Goal: Task Accomplishment & Management: Manage account settings

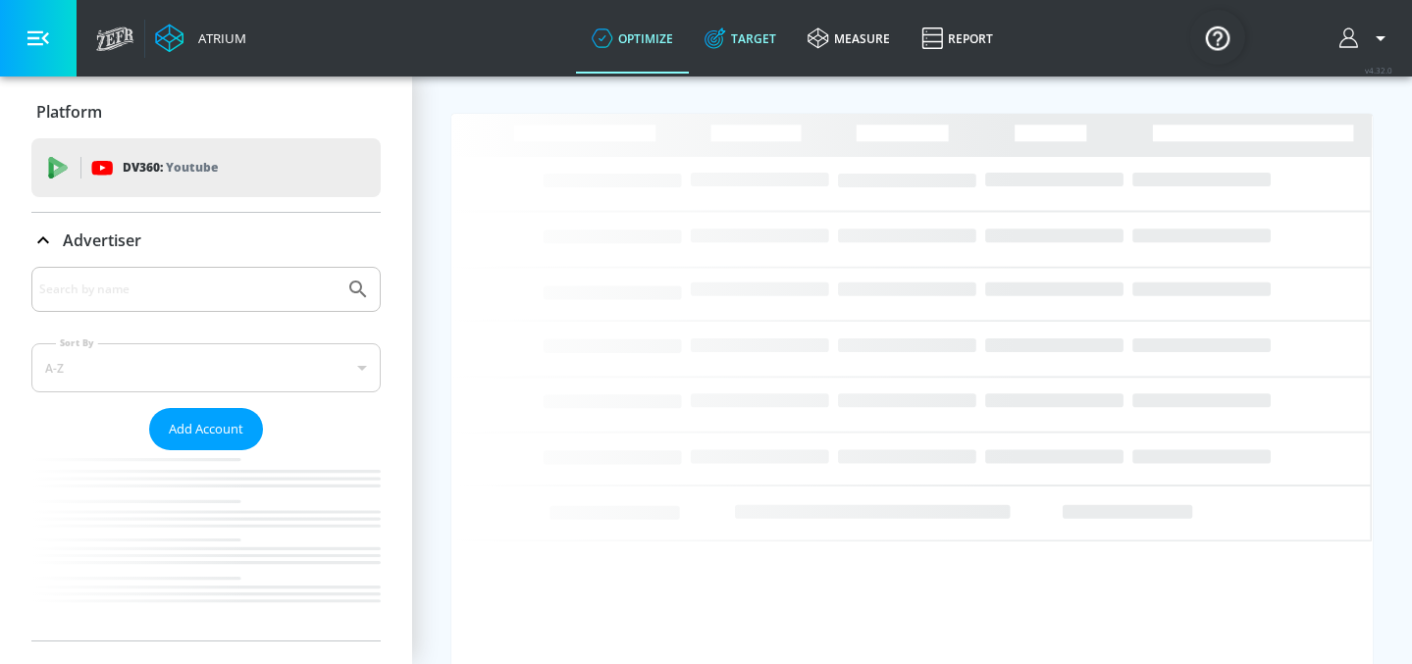
click at [755, 41] on link "Target" at bounding box center [740, 38] width 103 height 71
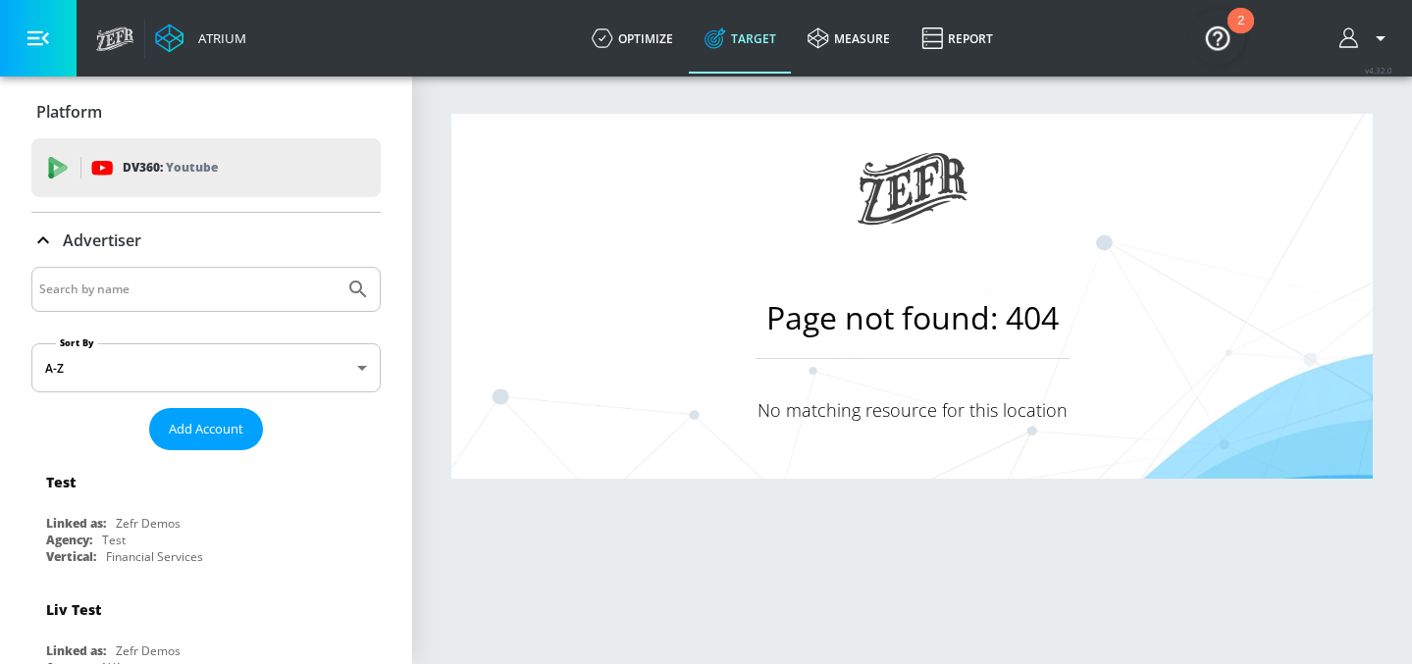
click at [109, 296] on input "Search by name" at bounding box center [187, 290] width 297 height 26
type input "C"
type input "AbbVie Co-pilot"
click at [337, 268] on button "Submit Search" at bounding box center [358, 289] width 43 height 43
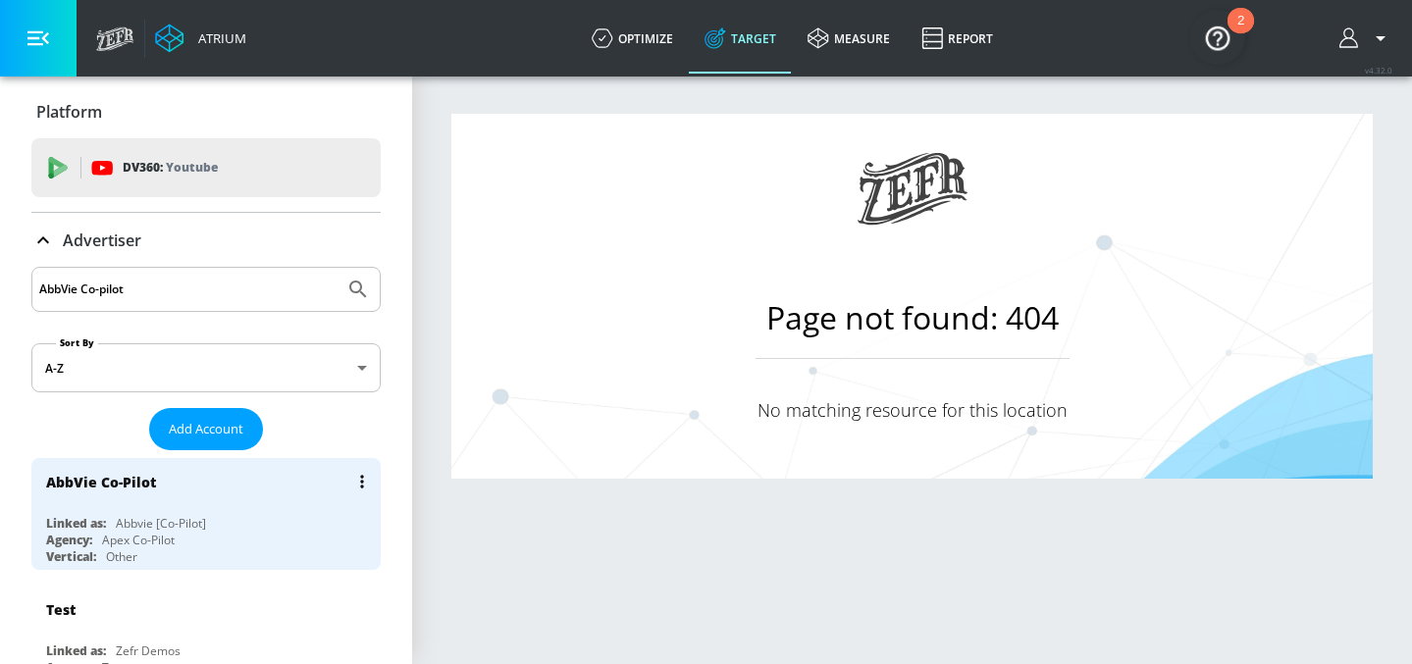
click at [69, 482] on div "AbbVie Co-Pilot" at bounding box center [101, 482] width 110 height 19
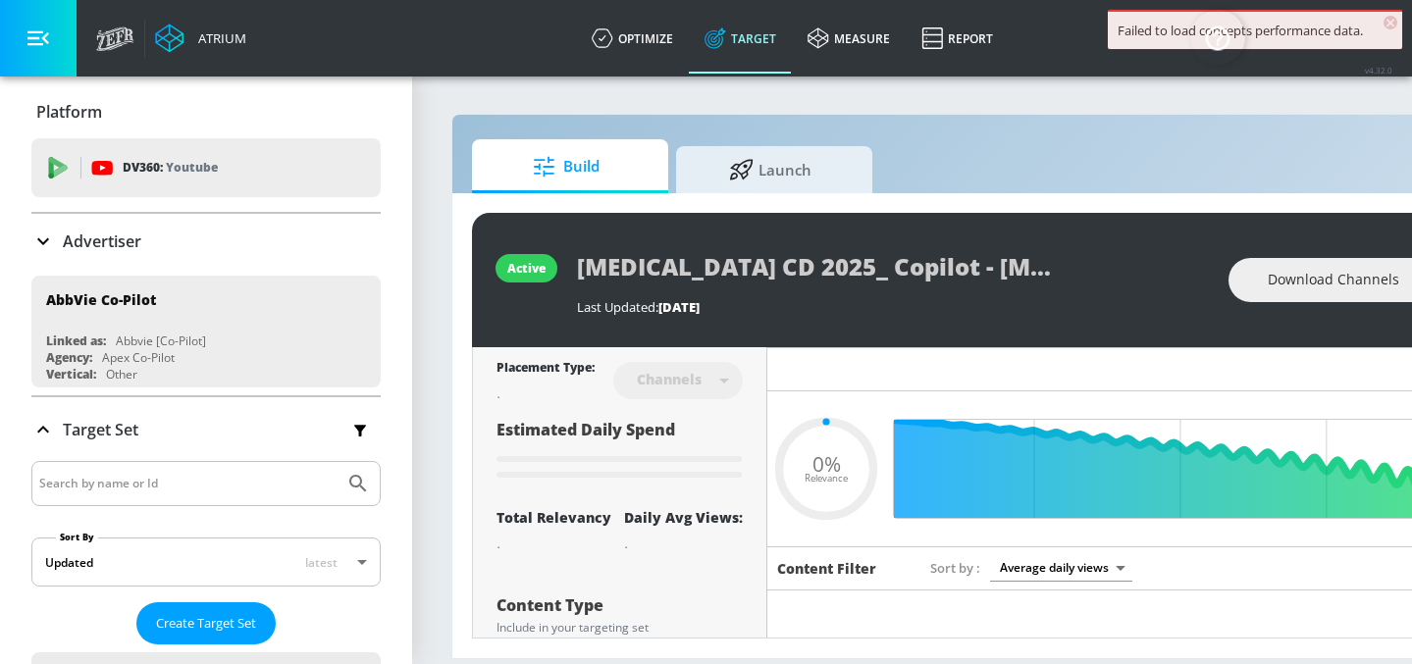
type input "0.05"
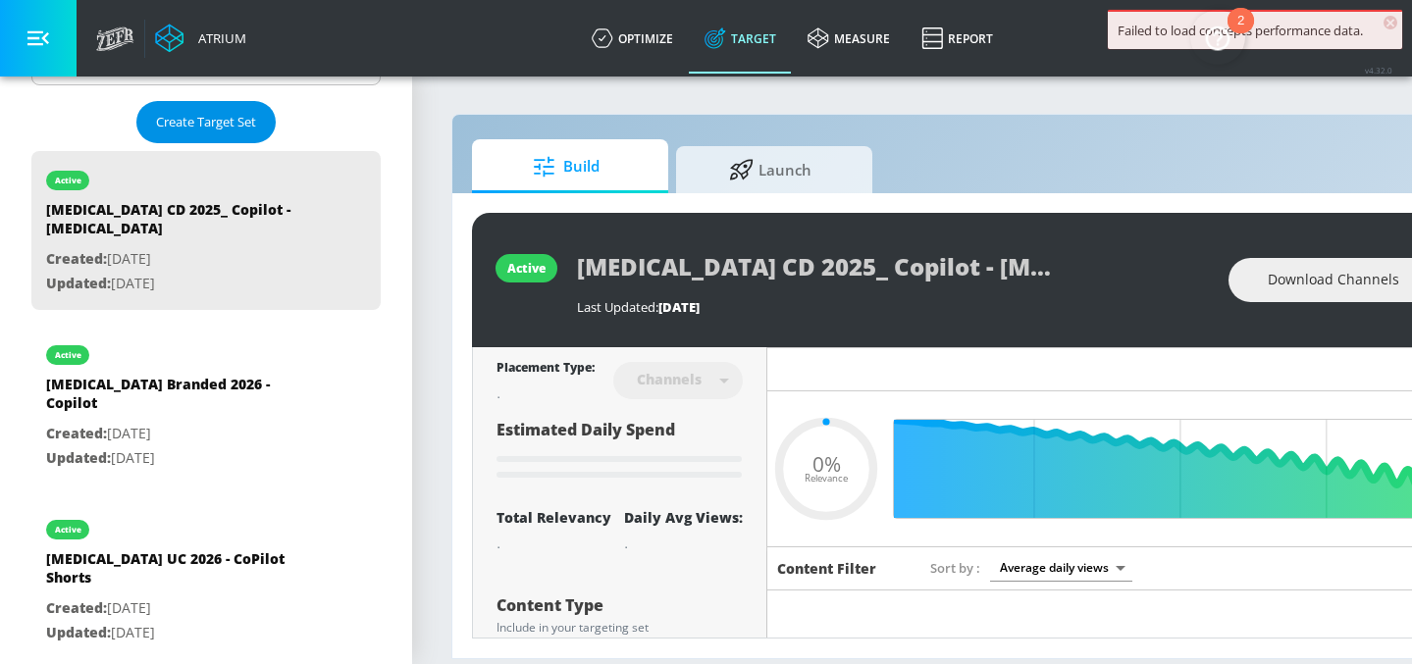
scroll to position [519, 0]
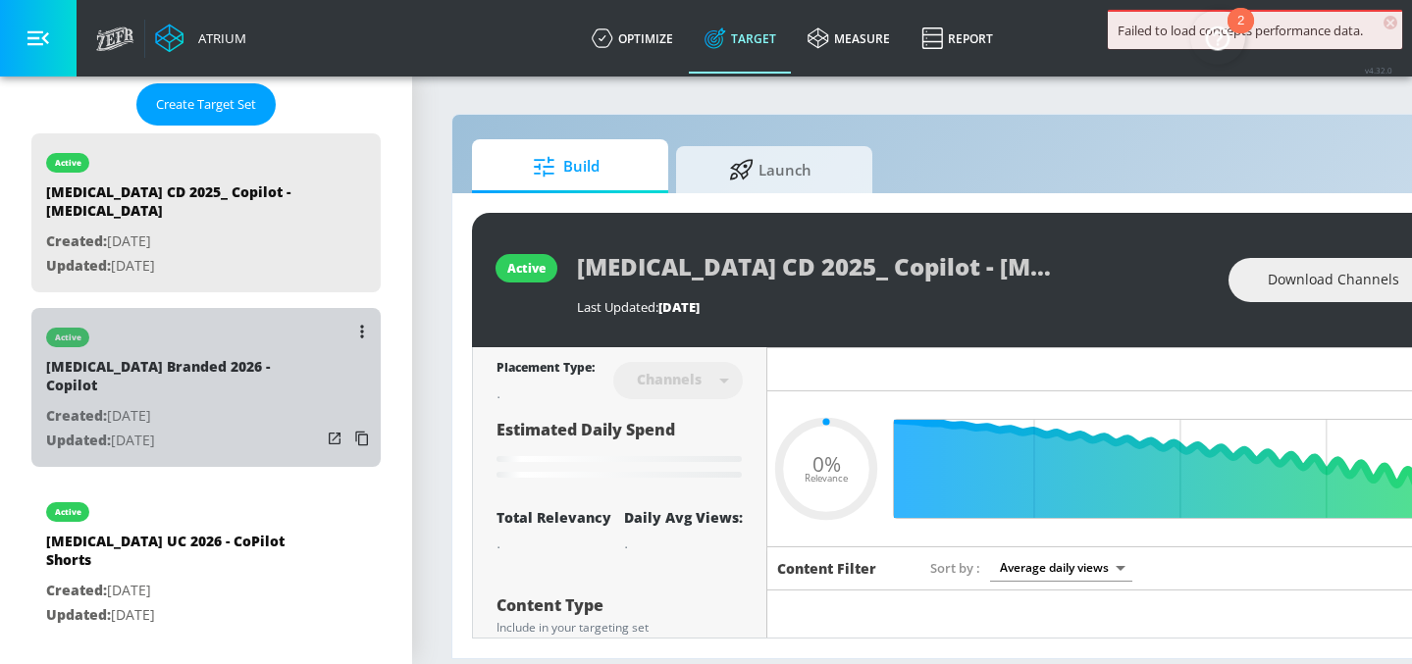
click at [146, 404] on p "Created: [DATE]" at bounding box center [183, 416] width 275 height 25
type input "[MEDICAL_DATA] Branded 2026 - Copilot"
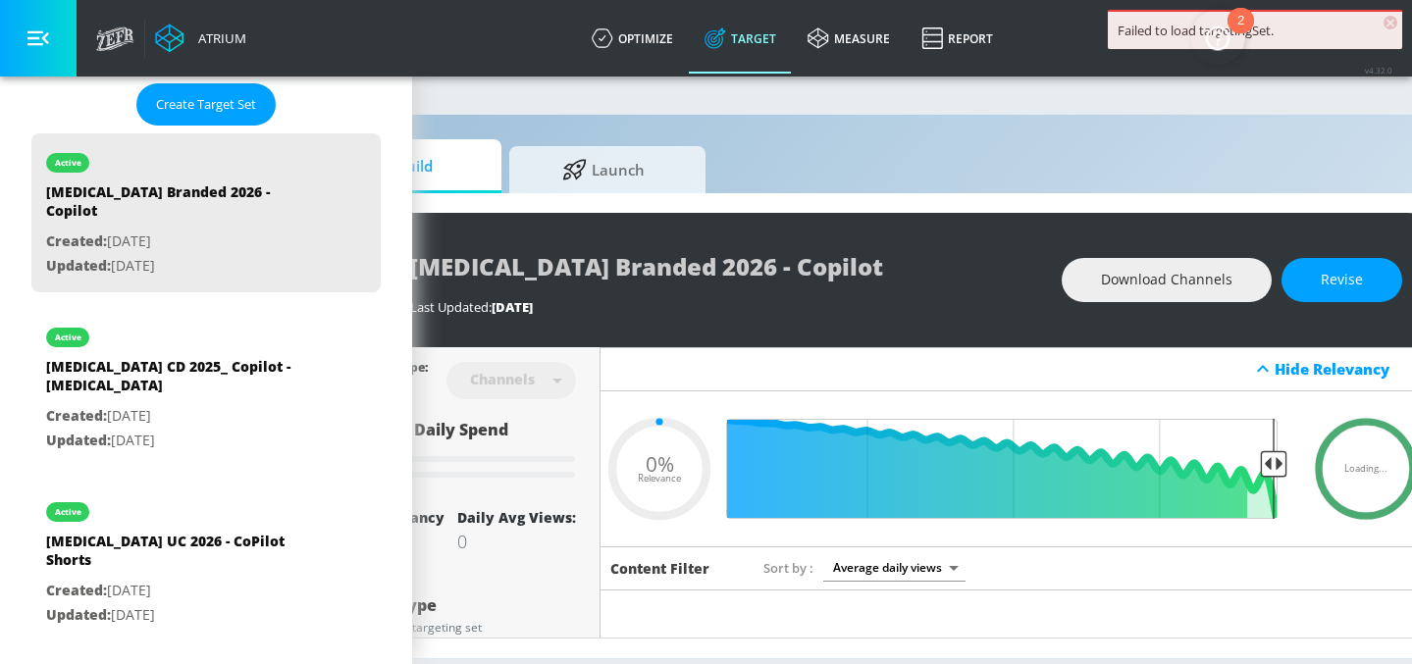
scroll to position [0, 195]
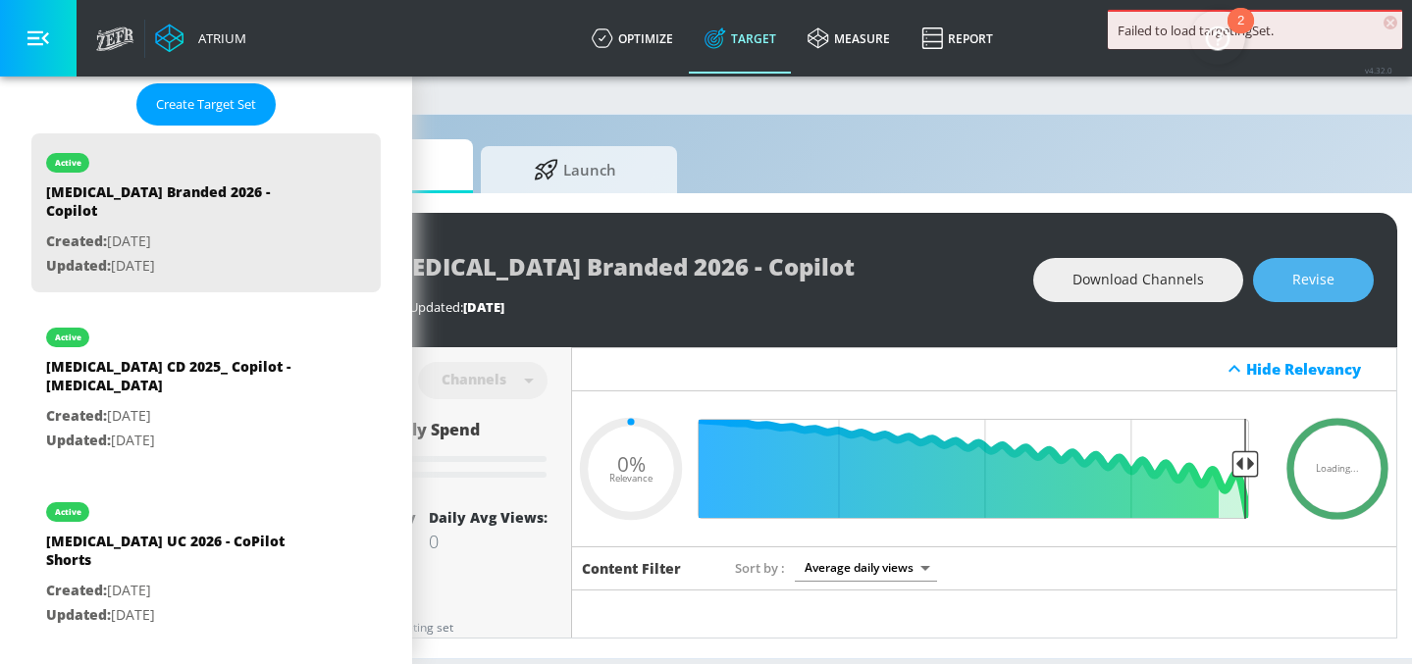
click at [1318, 277] on span "Revise" at bounding box center [1313, 280] width 42 height 25
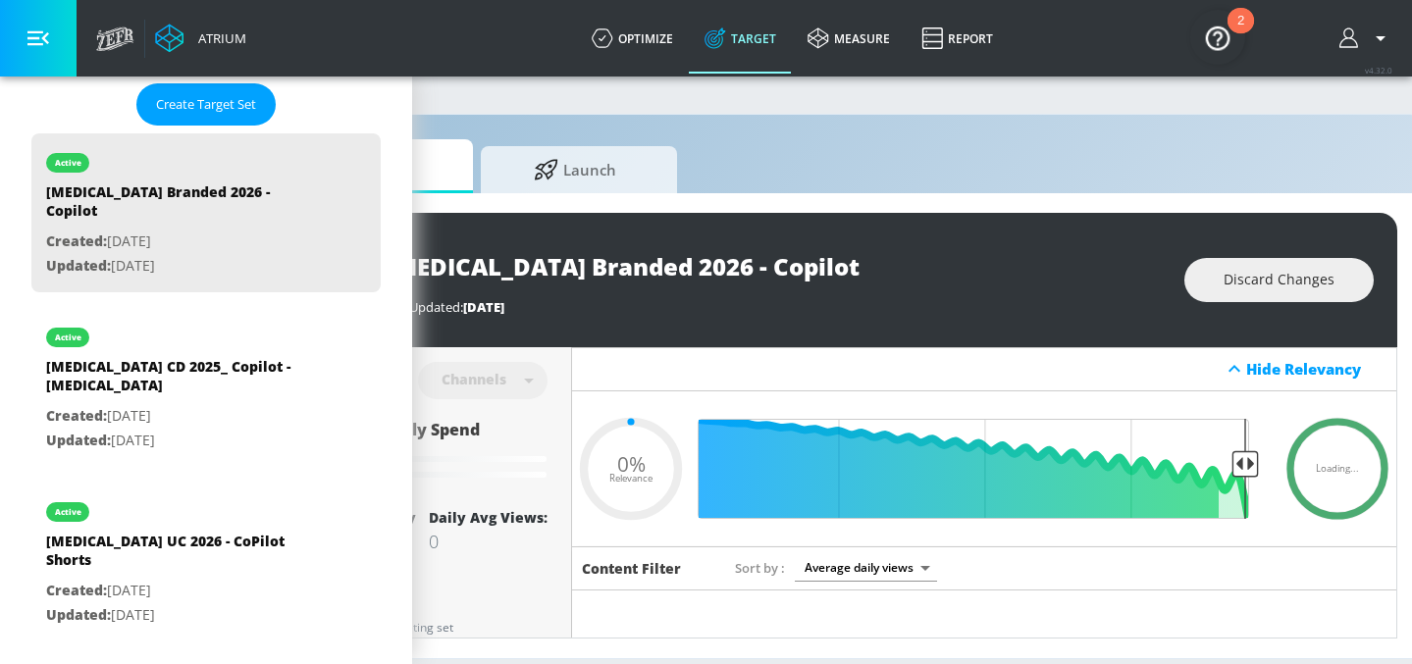
type input "0.6"
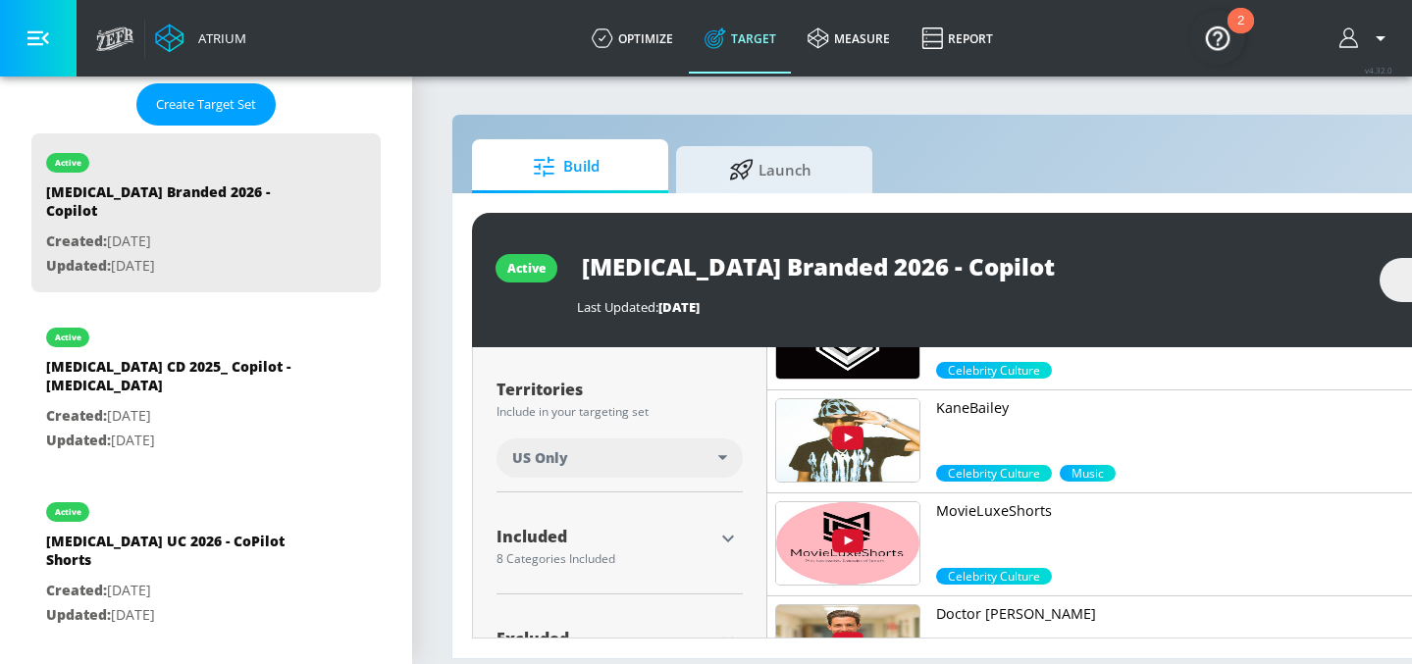
scroll to position [585, 0]
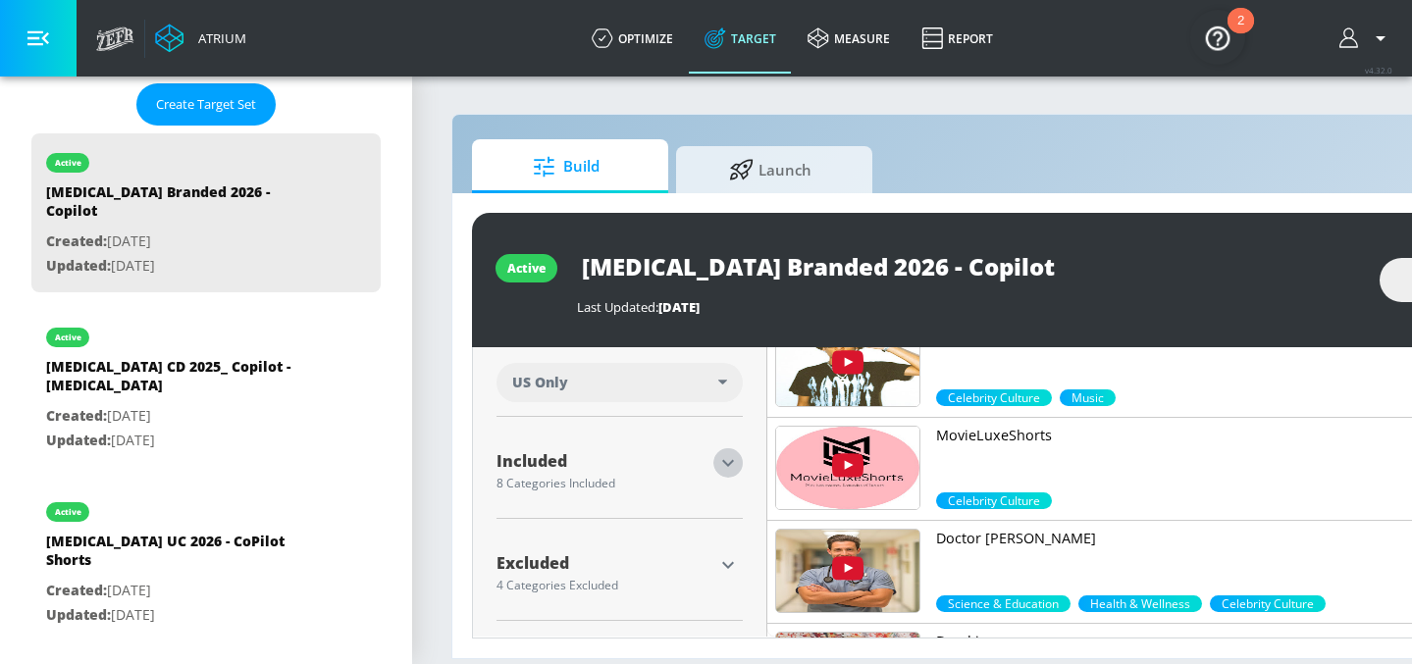
click at [738, 462] on icon "button" at bounding box center [728, 463] width 24 height 24
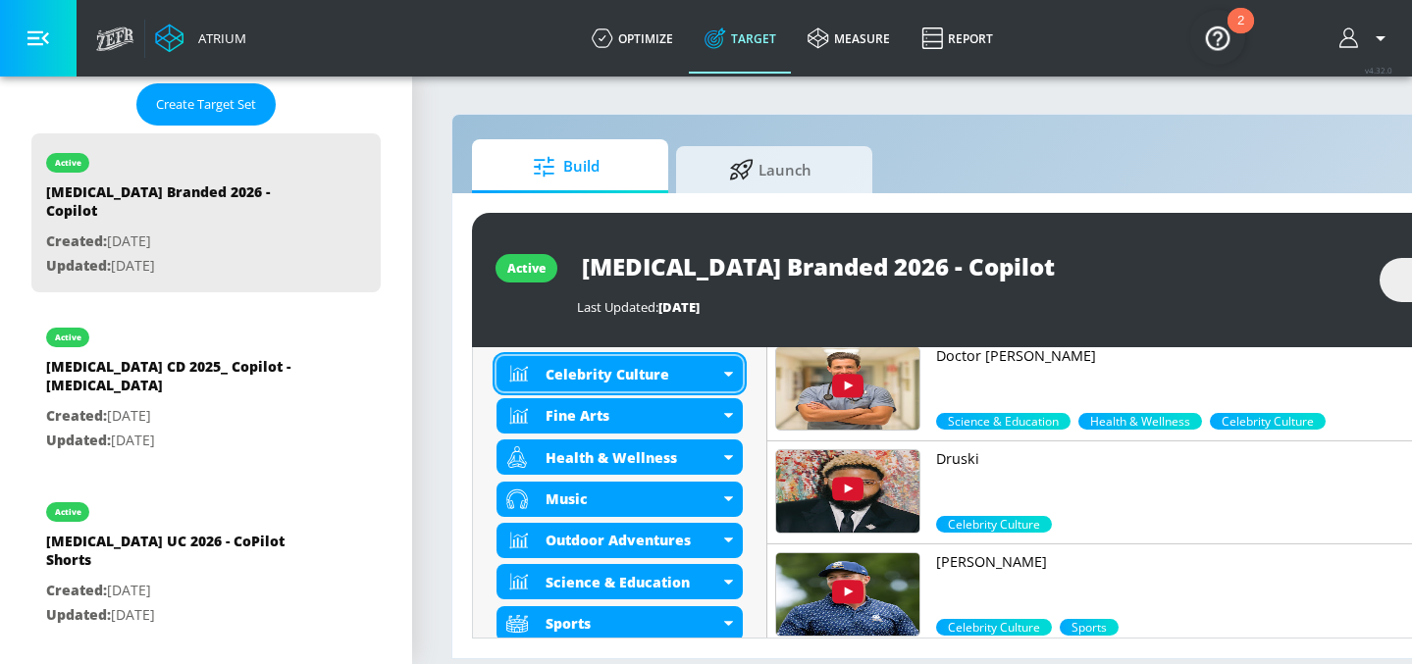
scroll to position [990, 0]
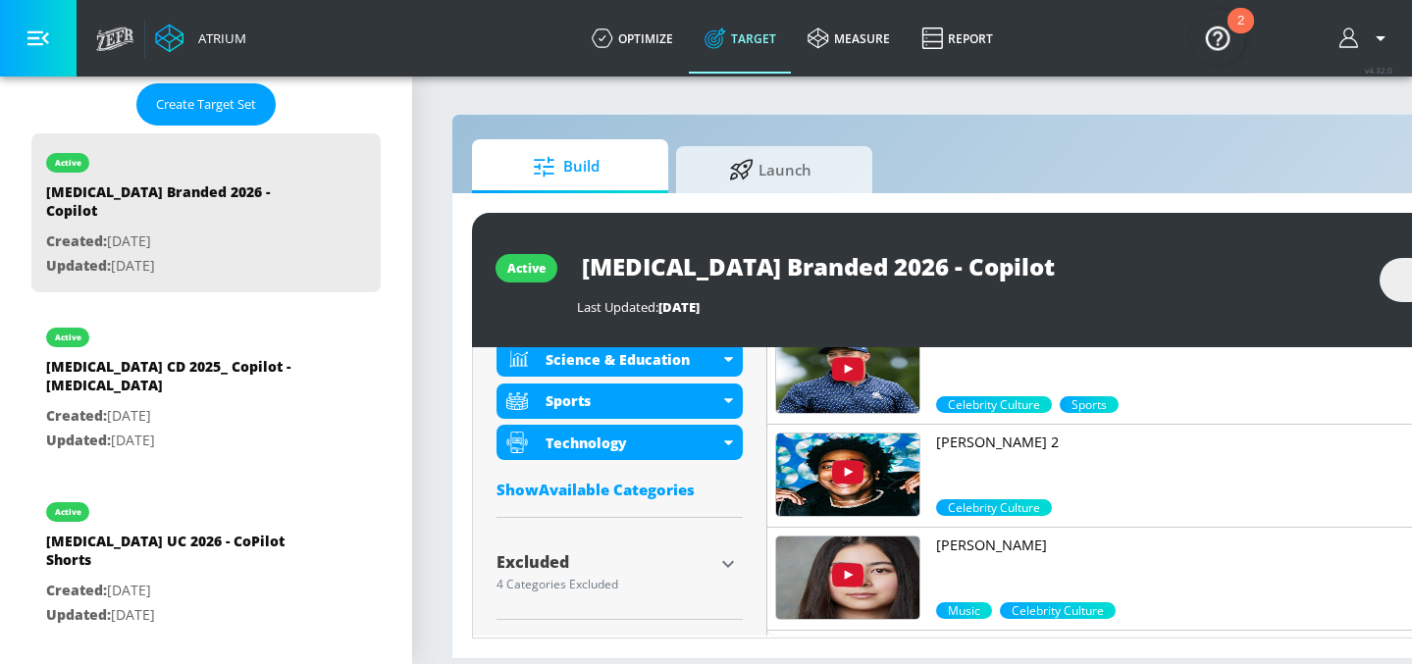
click at [655, 493] on div "Show Available Categories" at bounding box center [620, 490] width 246 height 20
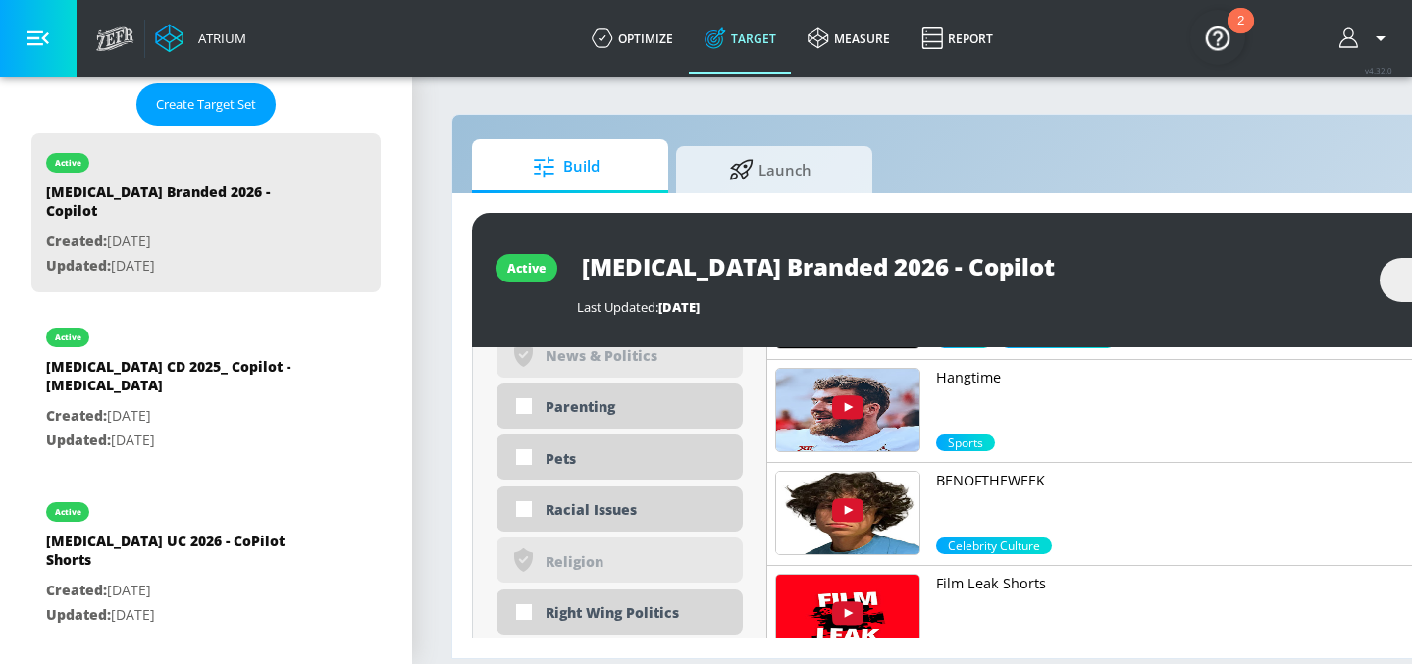
scroll to position [4536, 0]
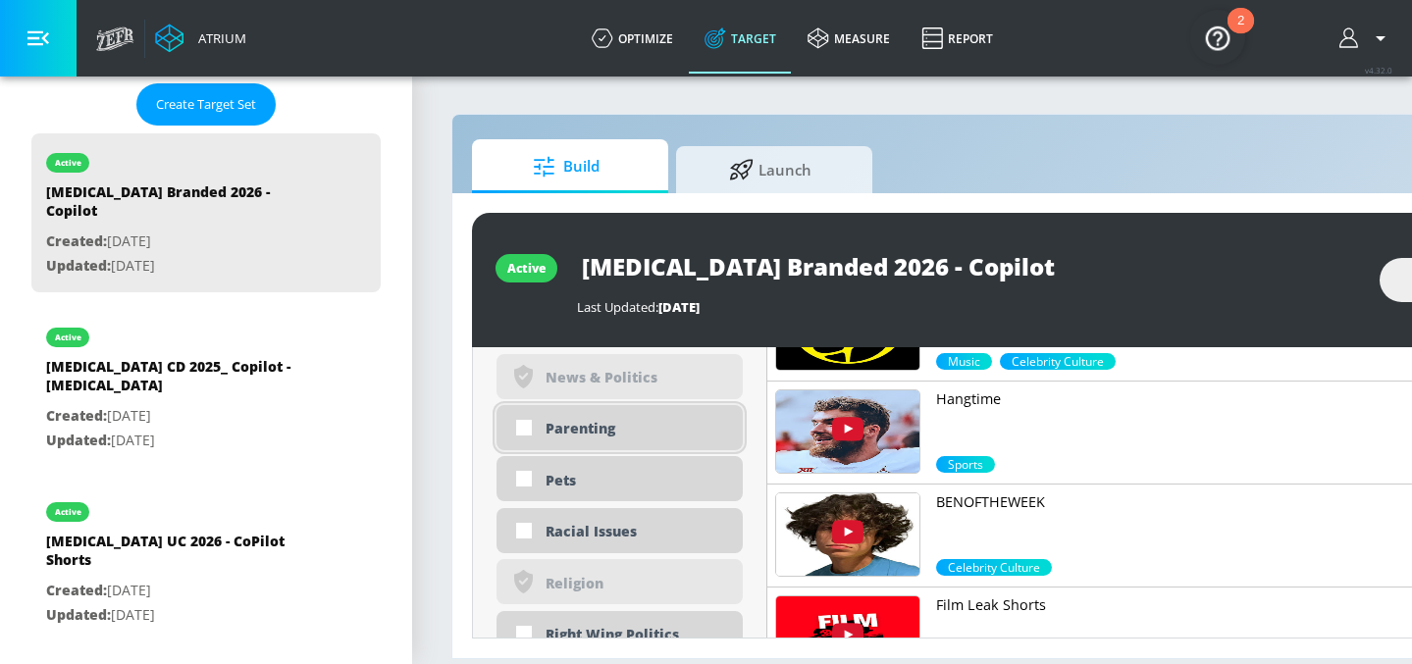
click at [605, 429] on div "Parenting" at bounding box center [637, 428] width 183 height 19
checkbox input "true"
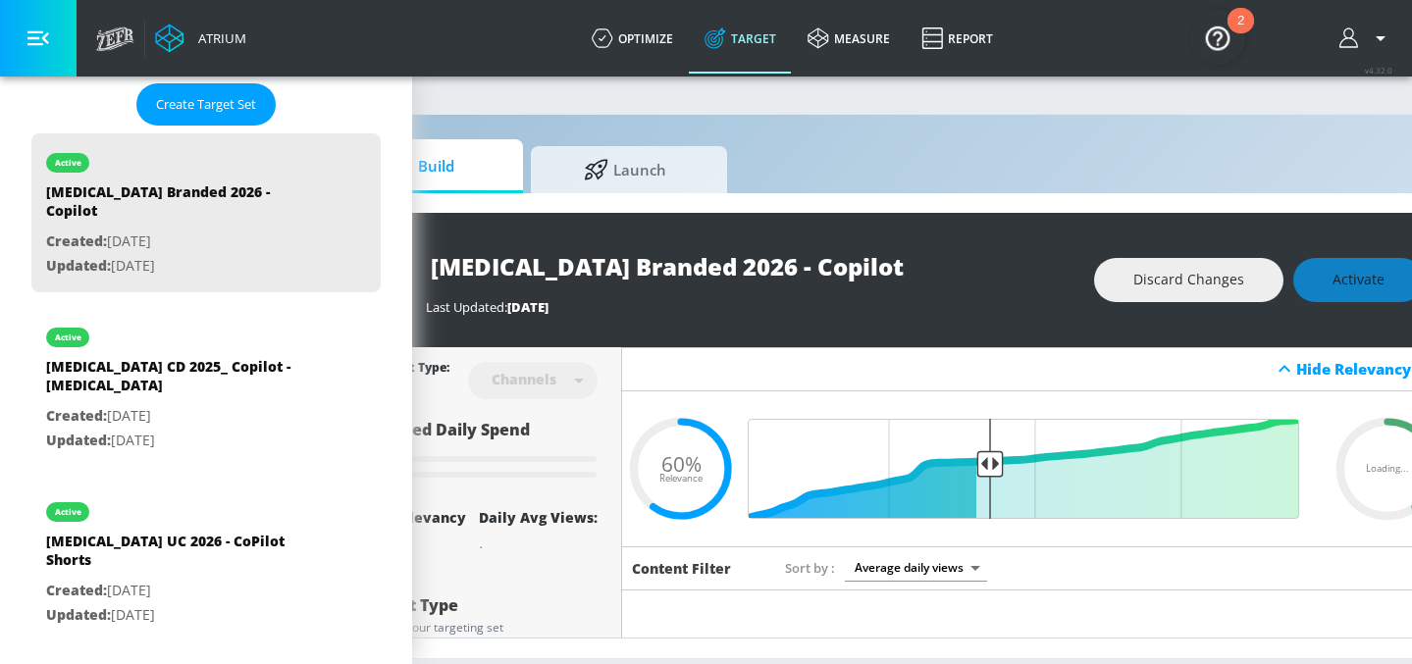
scroll to position [0, 240]
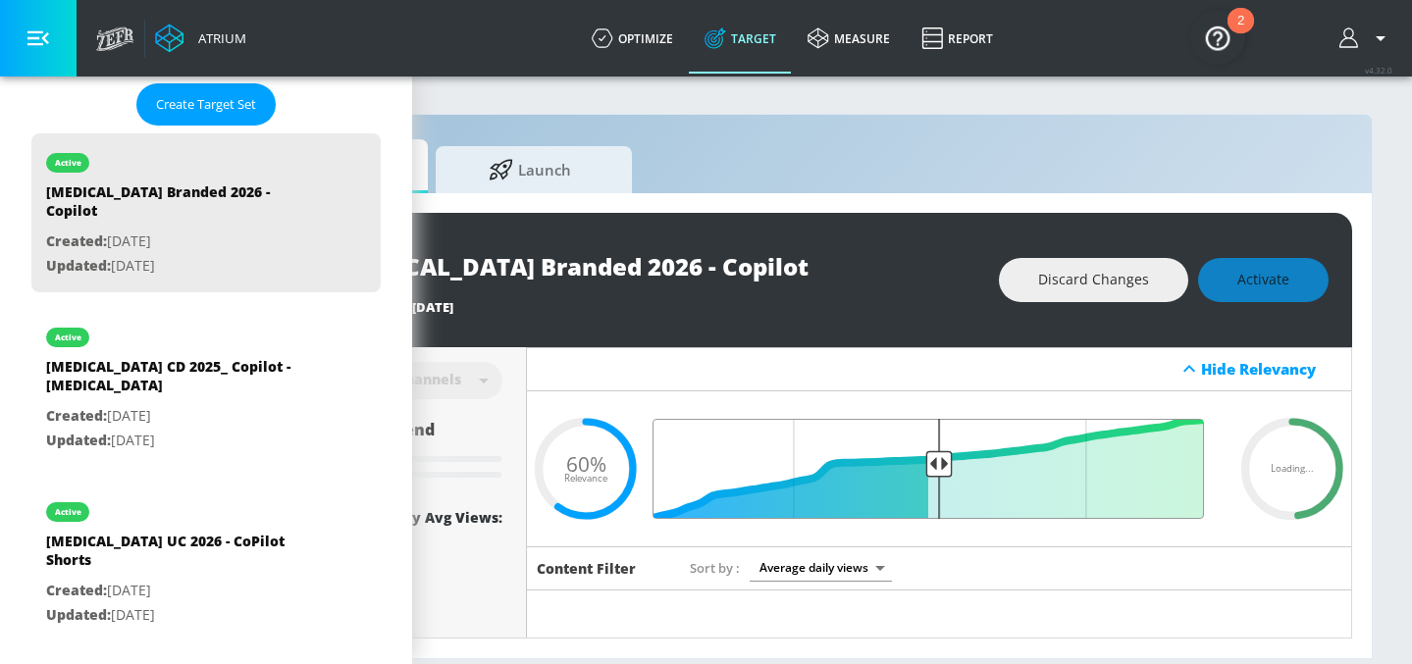
drag, startPoint x: 890, startPoint y: 464, endPoint x: 941, endPoint y: 465, distance: 51.0
click at [941, 465] on input "Final Threshold" at bounding box center [938, 469] width 549 height 100
type input "0.6"
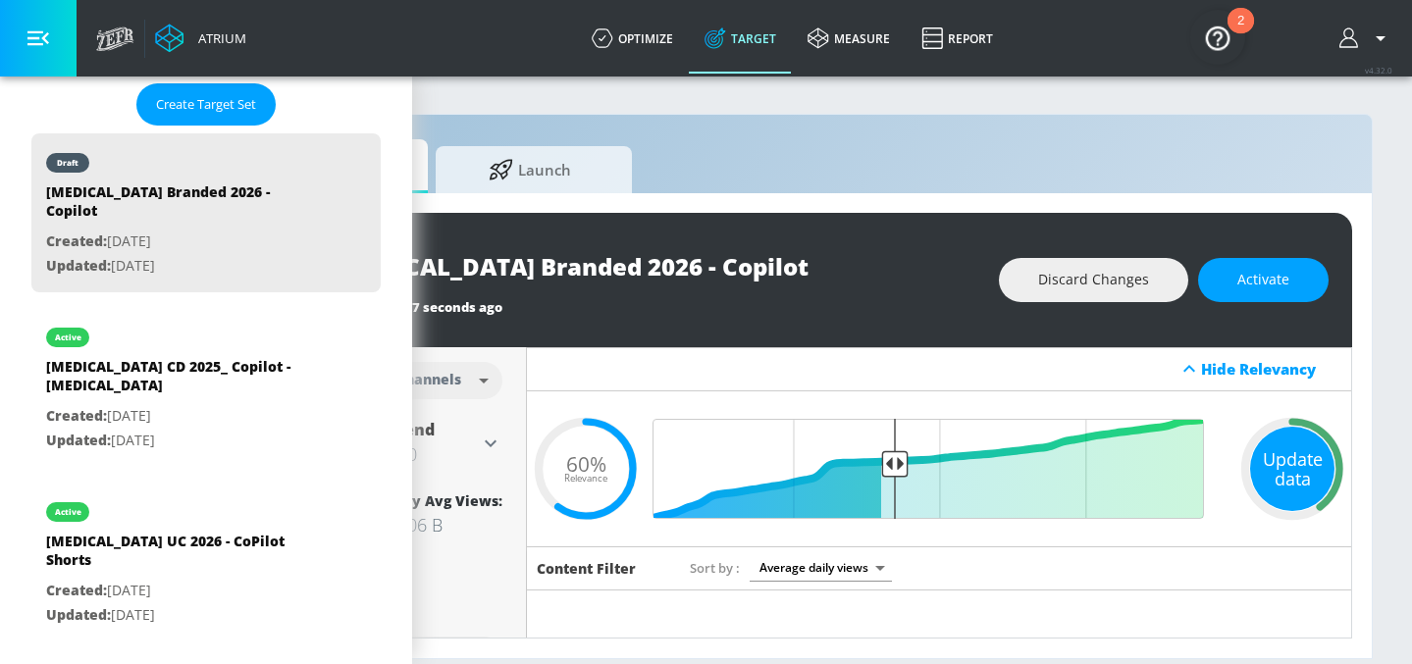
click at [1292, 477] on div "Update data" at bounding box center [1292, 469] width 84 height 84
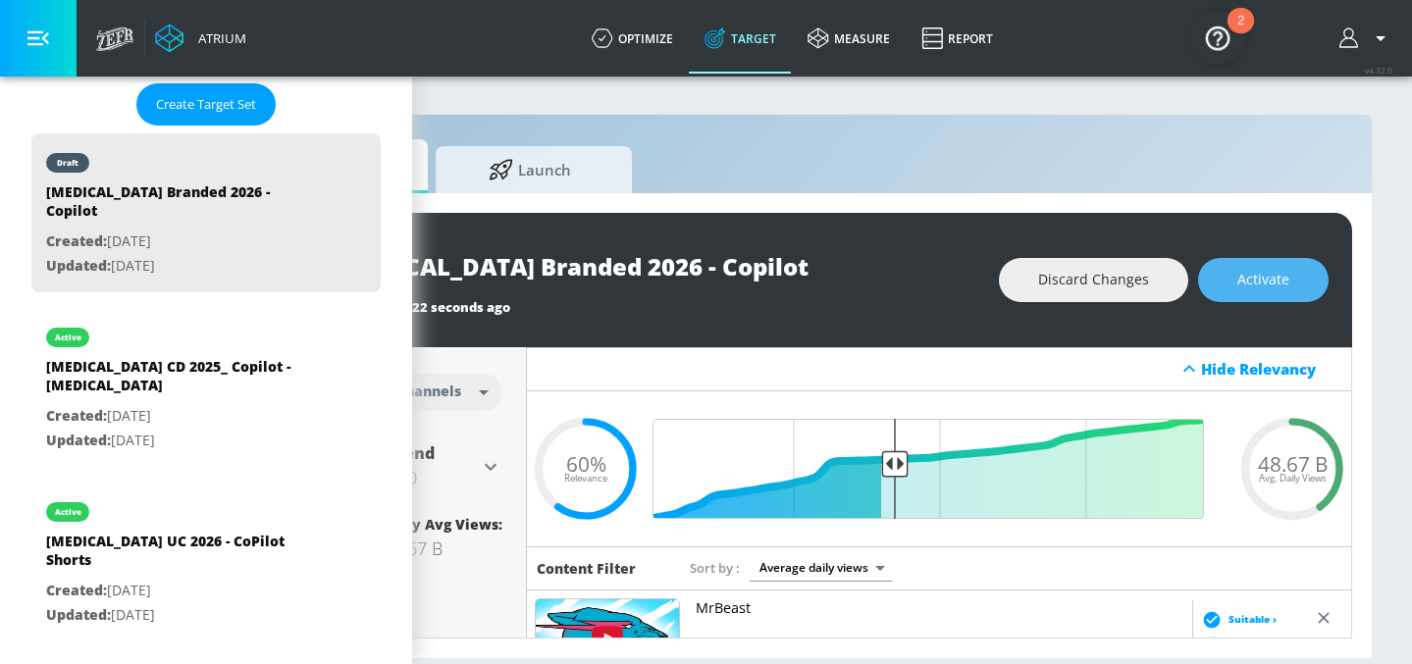
click at [1260, 290] on span "Activate" at bounding box center [1263, 280] width 52 height 25
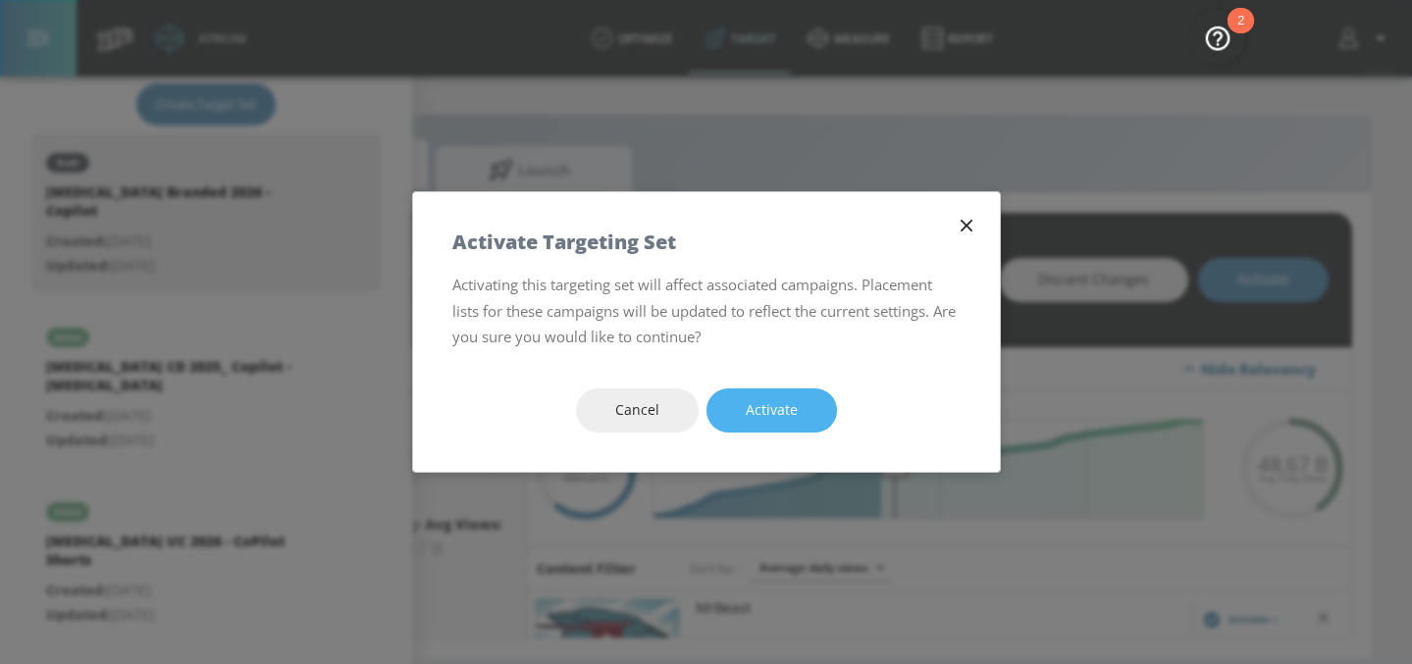
click at [814, 401] on button "Activate" at bounding box center [771, 411] width 131 height 44
